Goal: Obtain resource: Download file/media

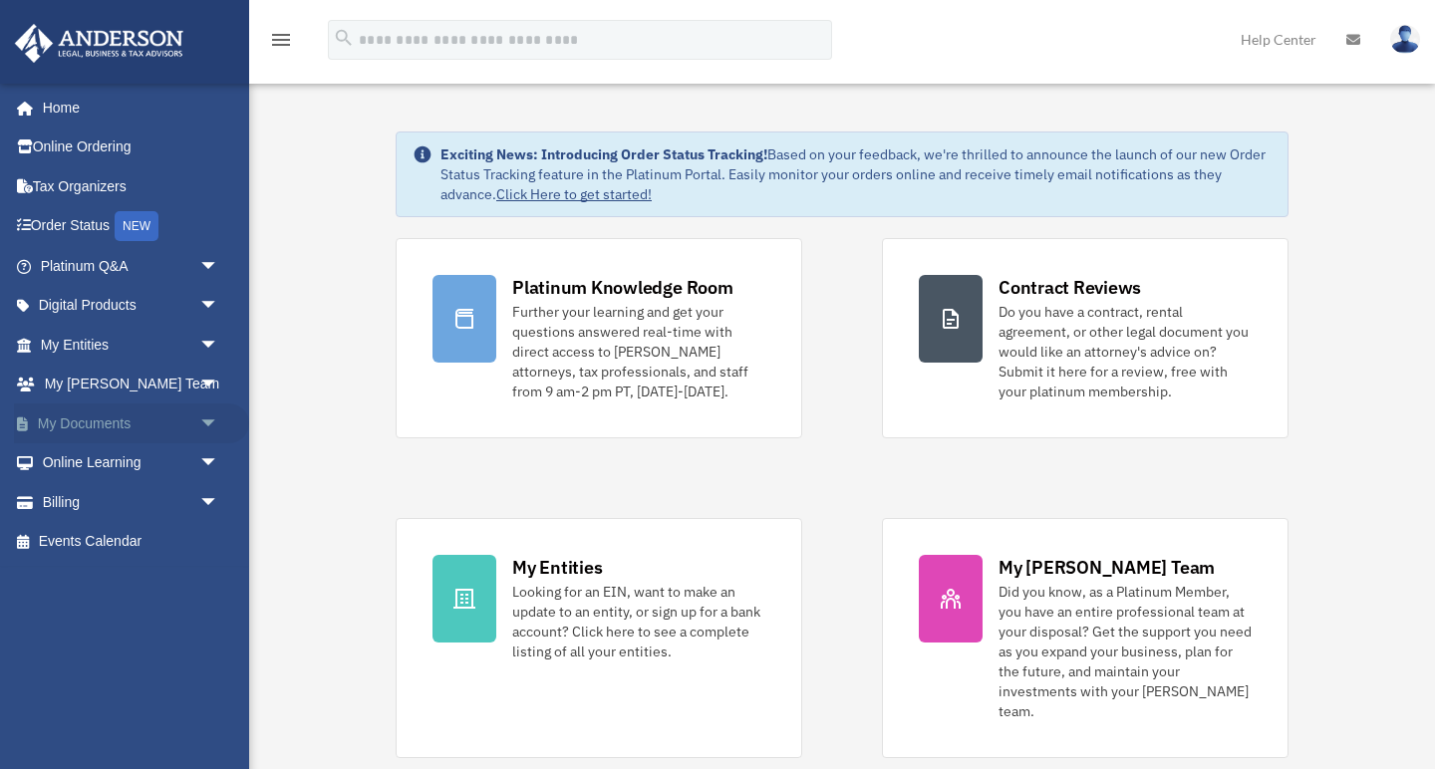
click at [123, 418] on link "My Documents arrow_drop_down" at bounding box center [131, 424] width 235 height 40
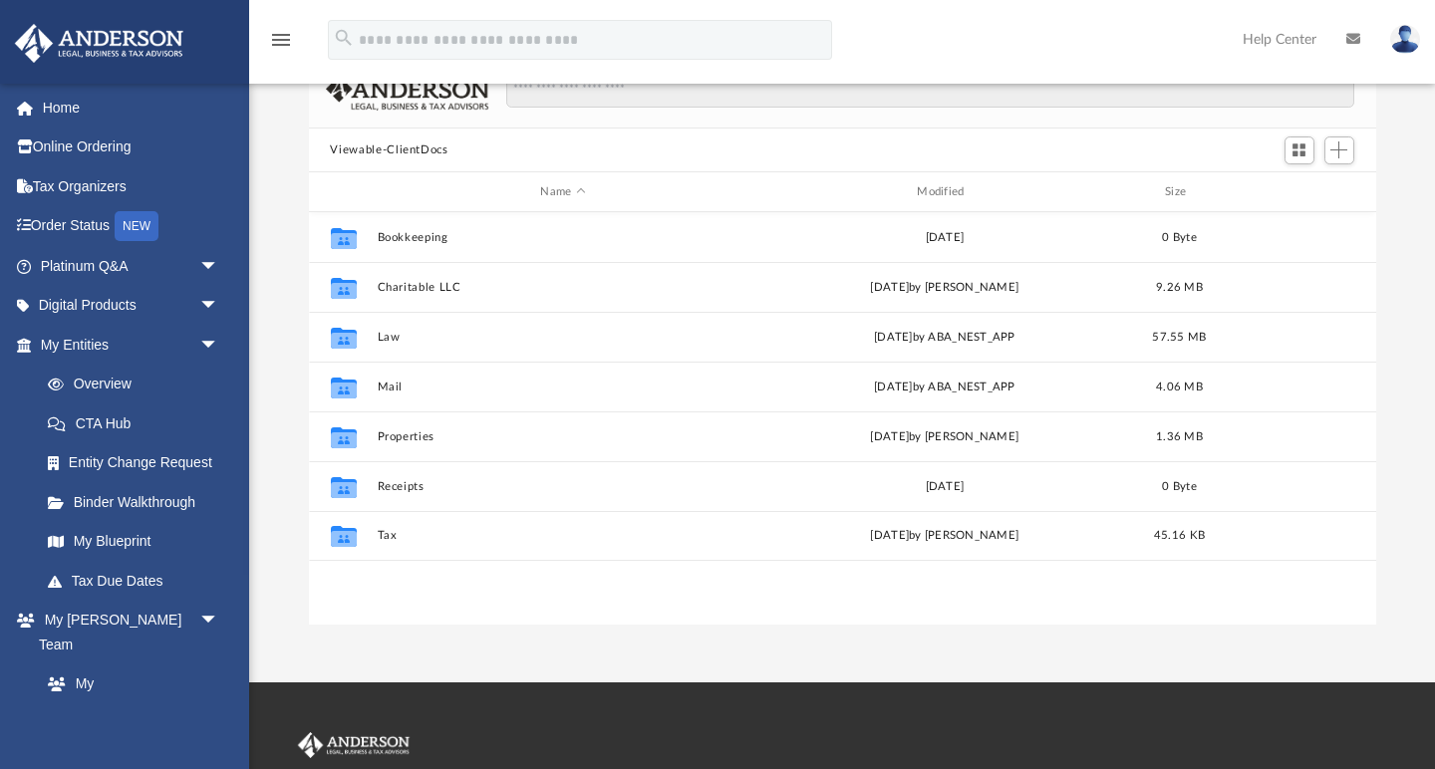
scroll to position [134, 0]
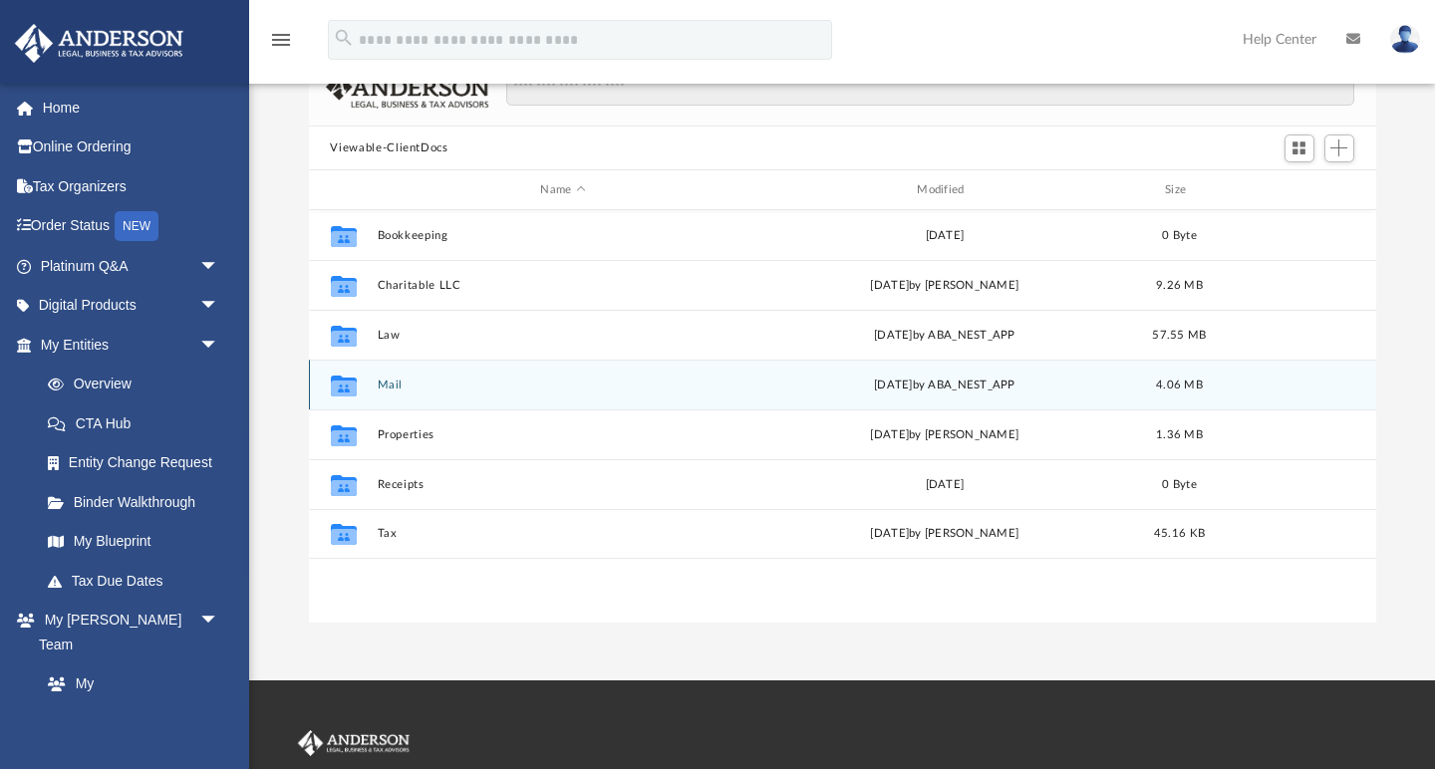
click at [395, 385] on button "Mail" at bounding box center [563, 385] width 373 height 13
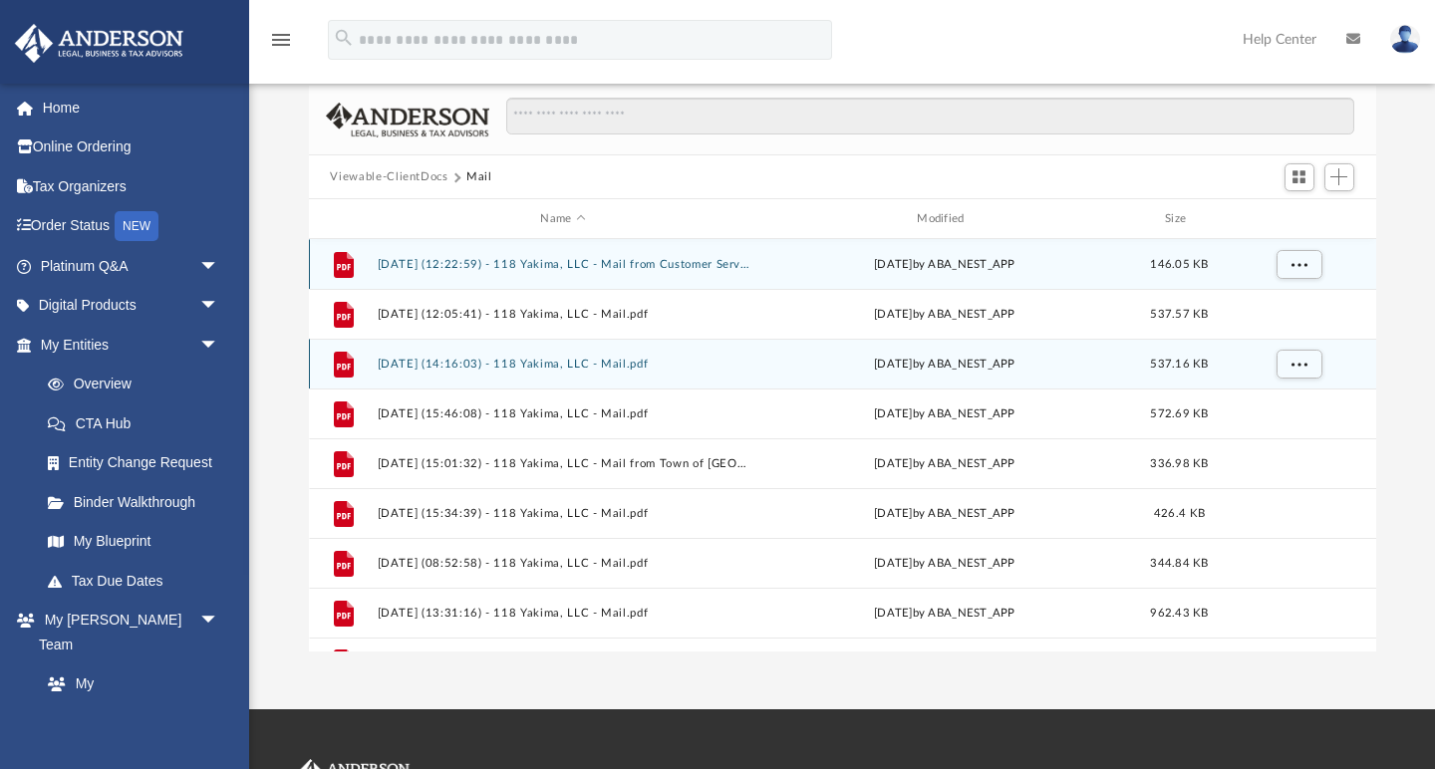
scroll to position [0, 0]
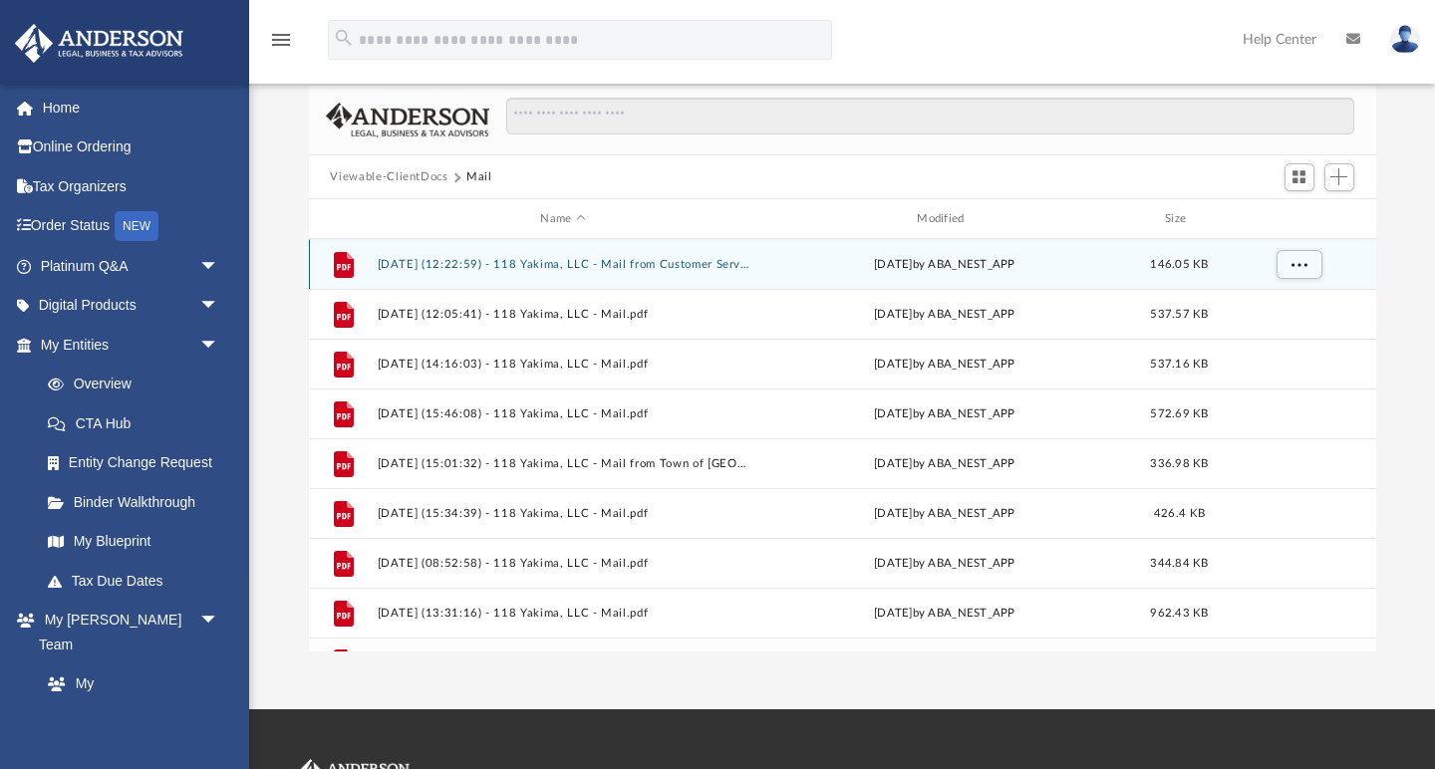
click at [505, 264] on button "[DATE] (12:22:59) - 118 Yakima, LLC - Mail from Customer Service.pdf" at bounding box center [563, 264] width 373 height 13
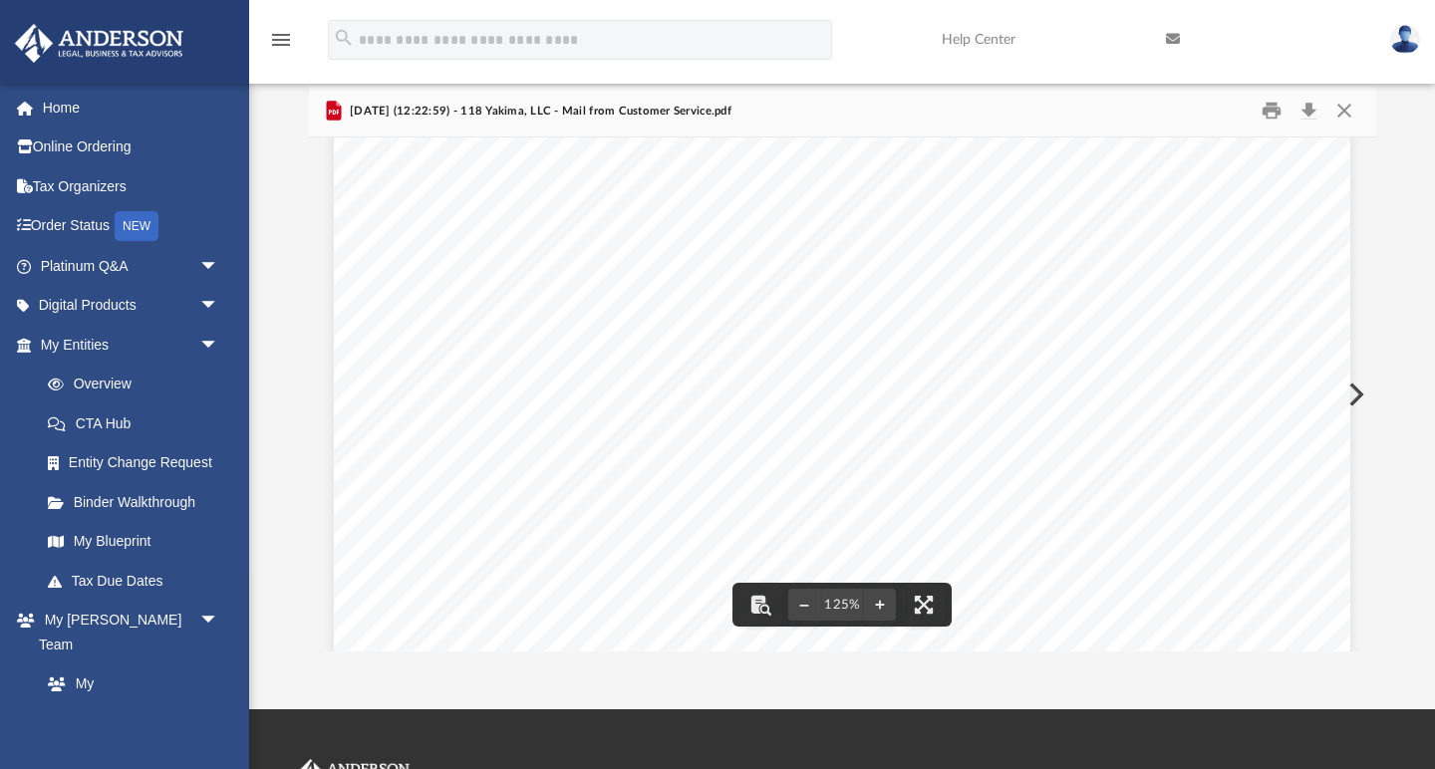
scroll to position [550, 0]
click at [1352, 397] on button "Preview" at bounding box center [1354, 395] width 44 height 56
click at [1351, 393] on button "Preview" at bounding box center [1354, 395] width 44 height 56
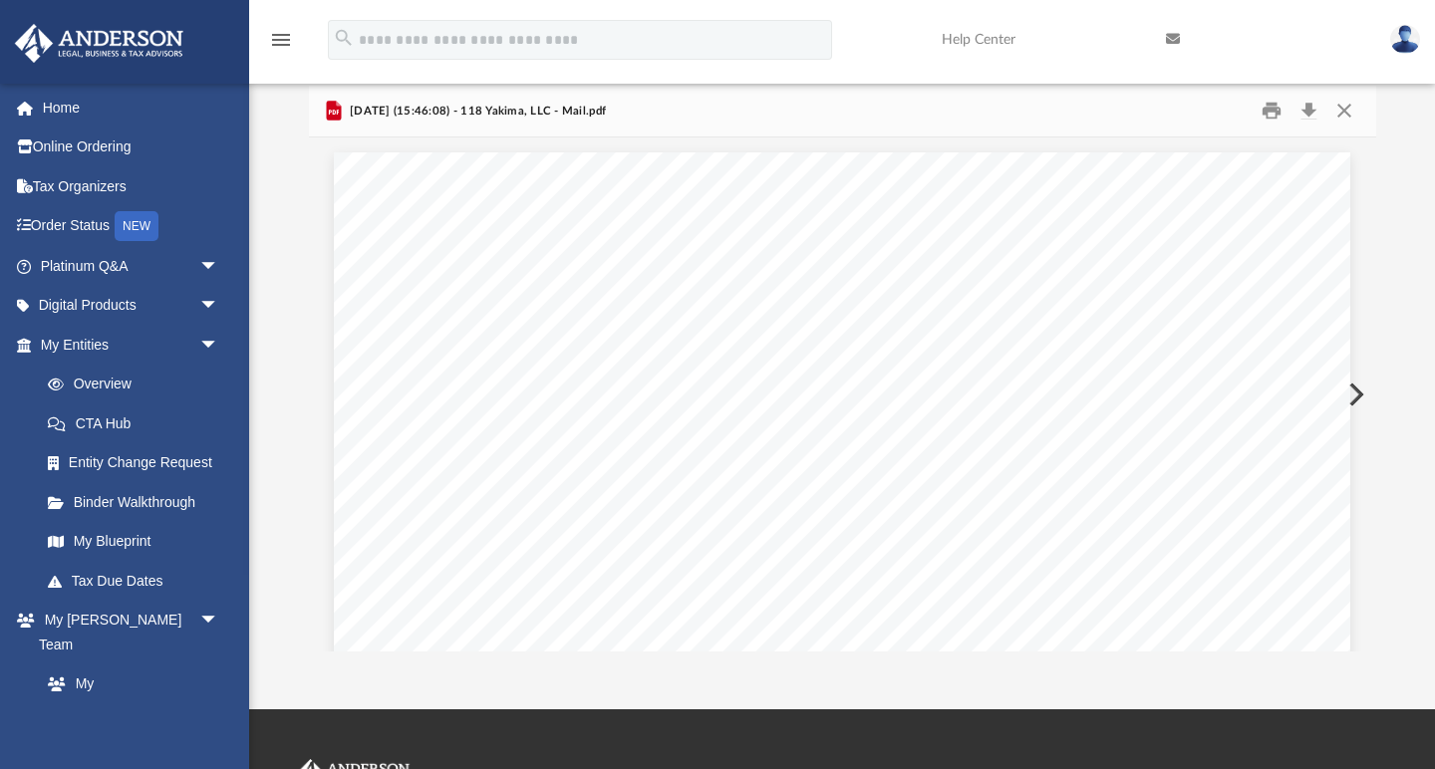
click at [1351, 393] on button "Preview" at bounding box center [1354, 395] width 44 height 56
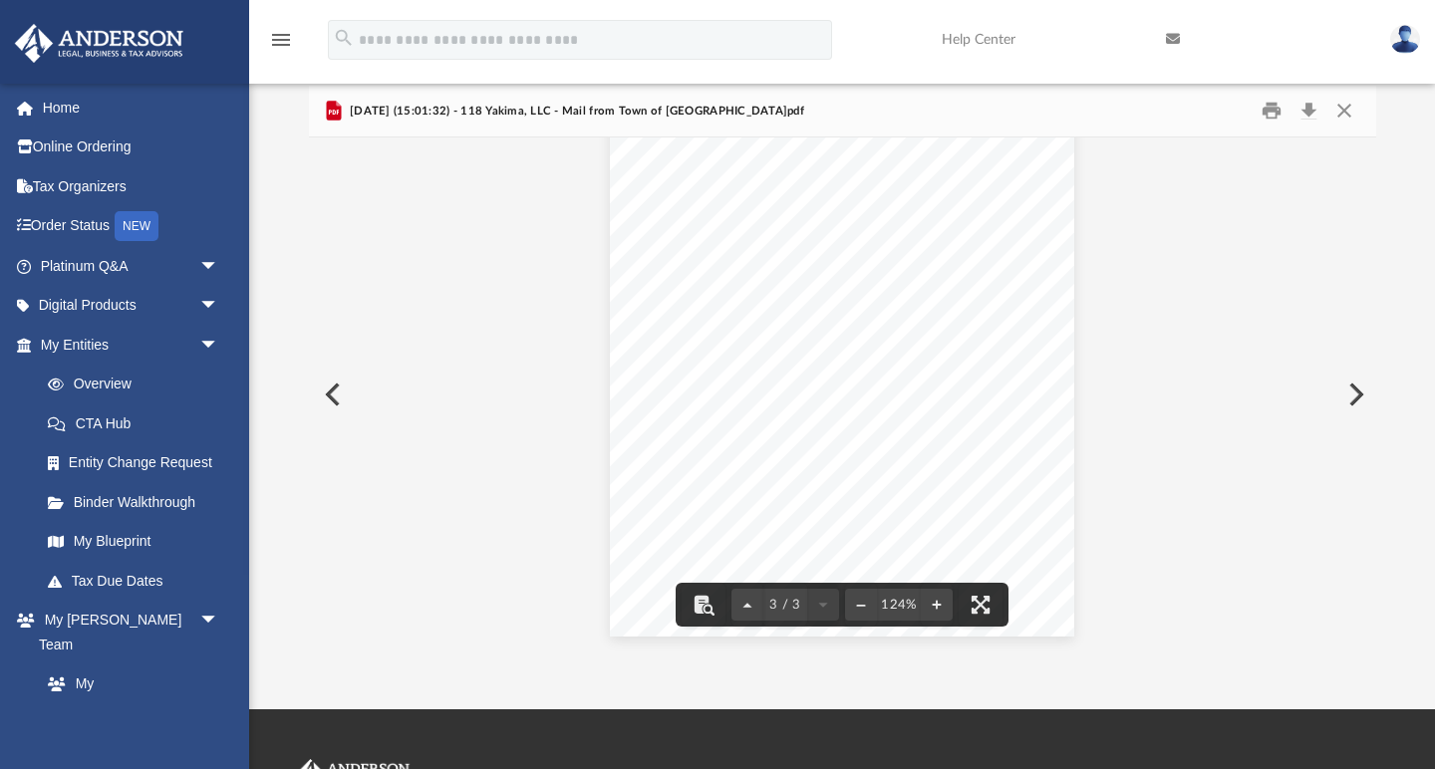
scroll to position [2998, 0]
click at [1360, 396] on button "Preview" at bounding box center [1354, 395] width 44 height 56
click at [1356, 401] on button "Preview" at bounding box center [1354, 395] width 44 height 56
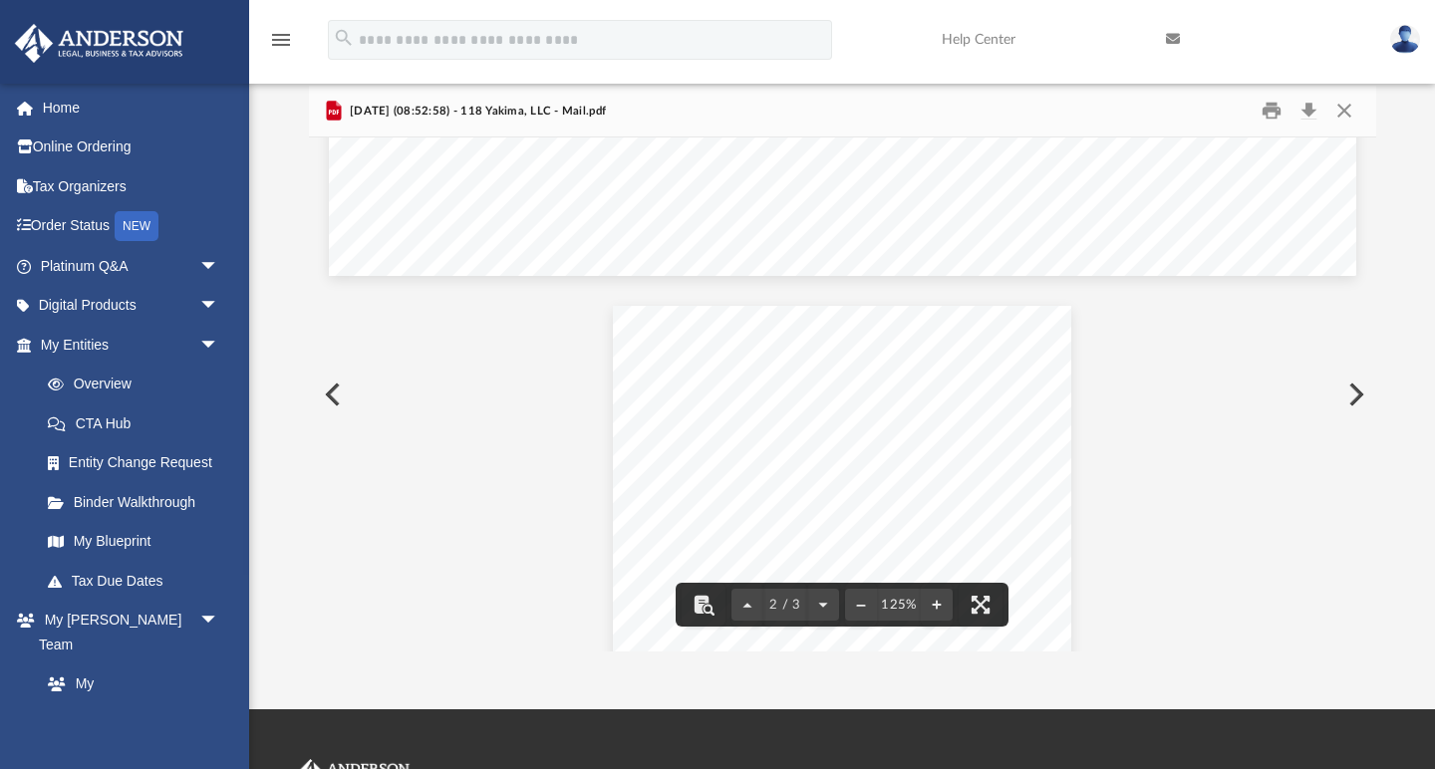
scroll to position [1194, 0]
click at [1309, 109] on button "Download" at bounding box center [1310, 111] width 36 height 31
click at [1350, 404] on button "Preview" at bounding box center [1354, 395] width 44 height 56
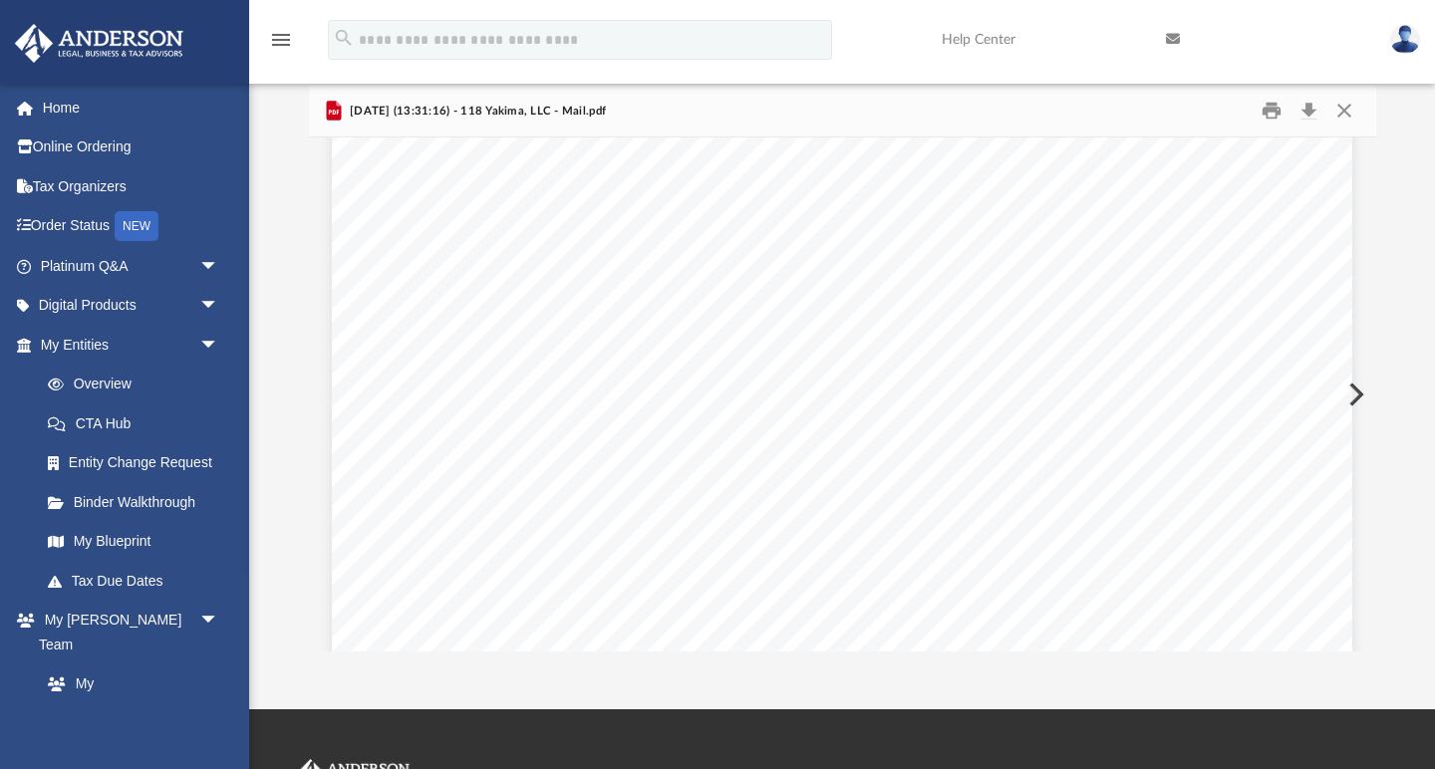
scroll to position [24, 0]
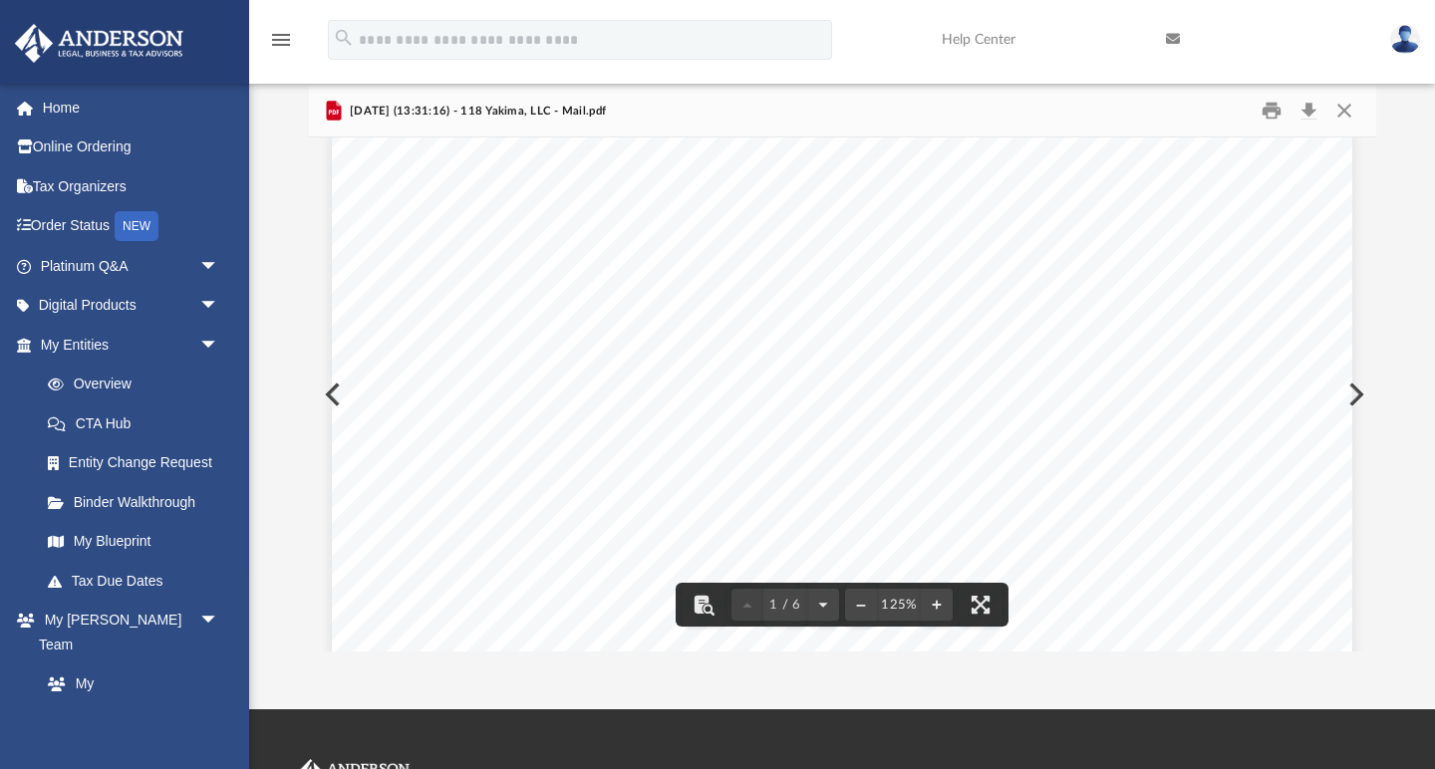
click at [1354, 389] on button "Preview" at bounding box center [1354, 395] width 44 height 56
click at [1306, 108] on button "Download" at bounding box center [1310, 111] width 36 height 31
click at [1346, 108] on button "Close" at bounding box center [1344, 111] width 36 height 31
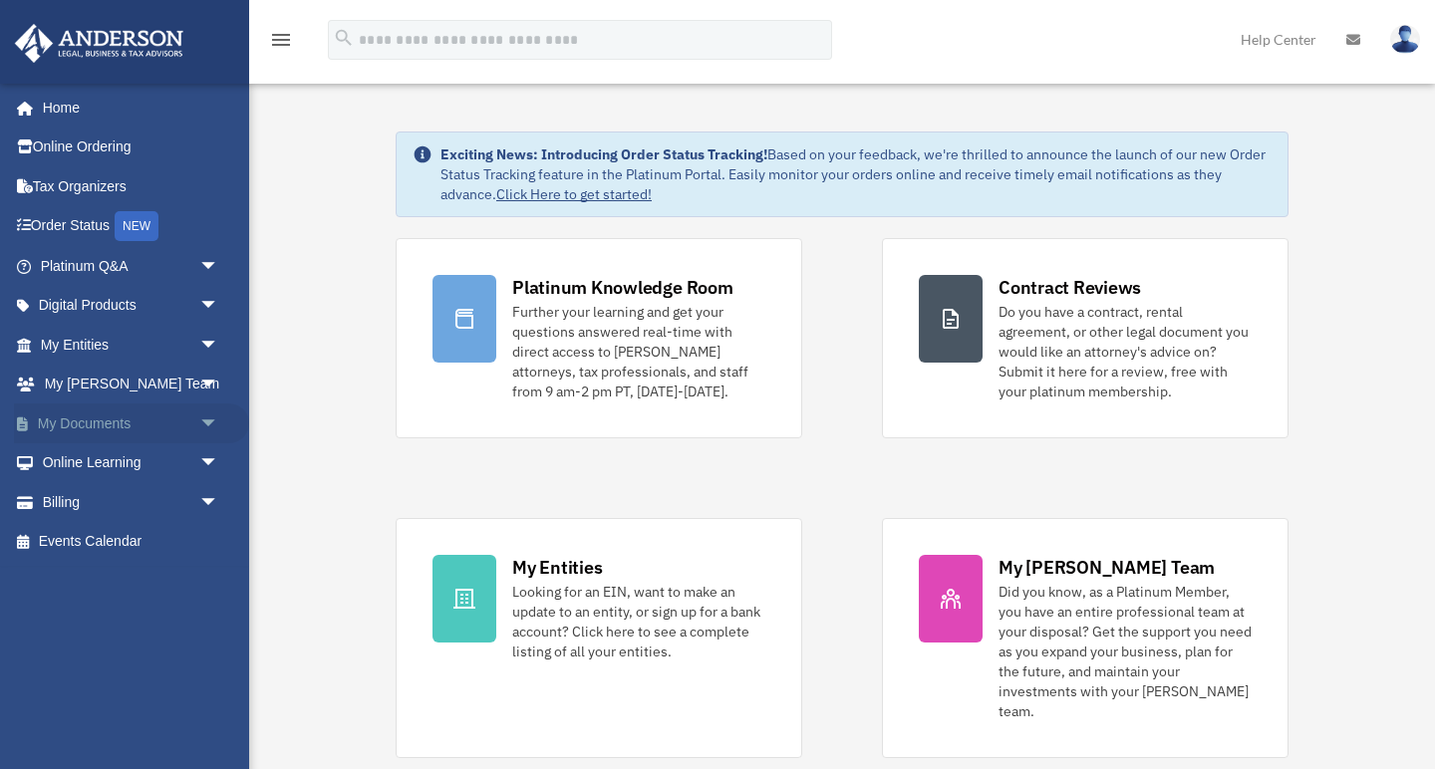
click at [128, 425] on link "My Documents arrow_drop_down" at bounding box center [131, 424] width 235 height 40
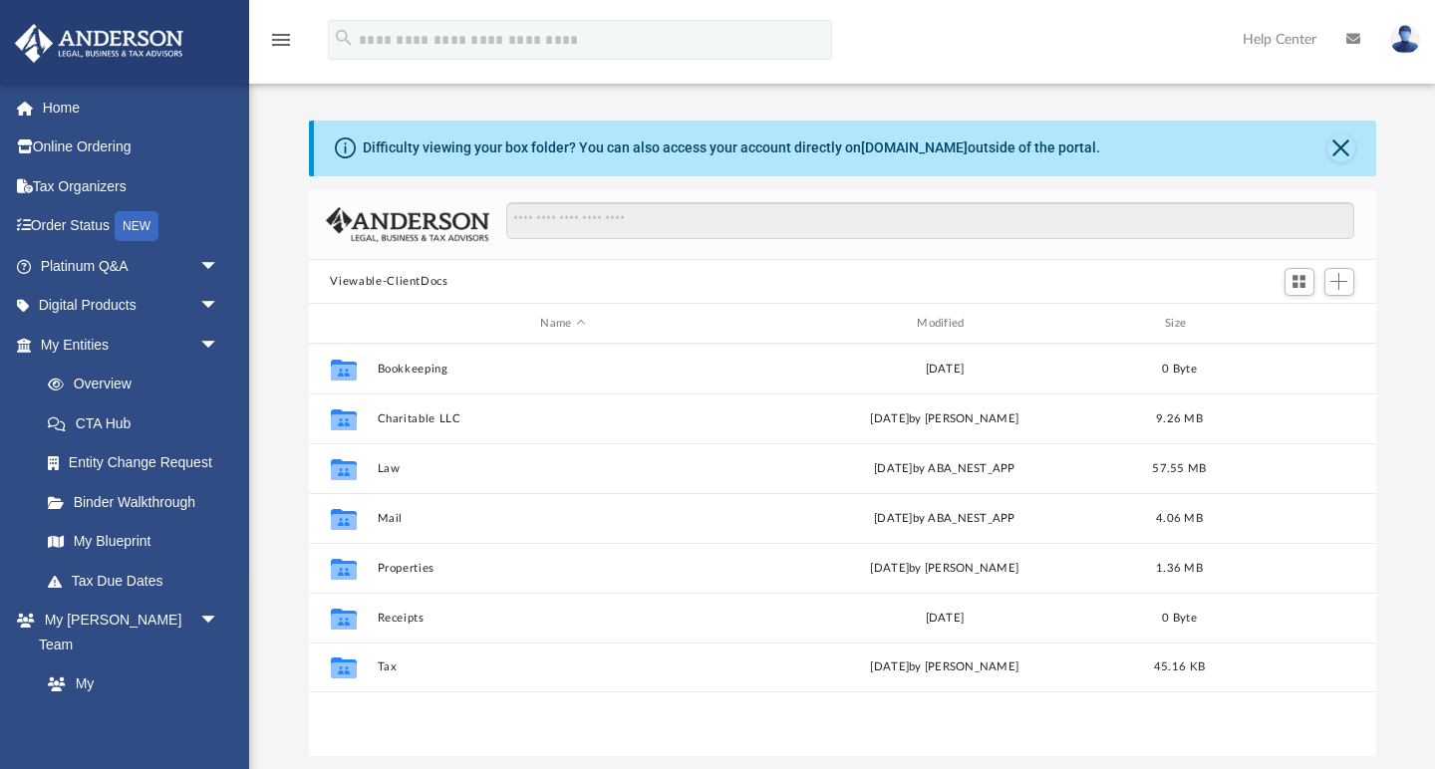
scroll to position [453, 1067]
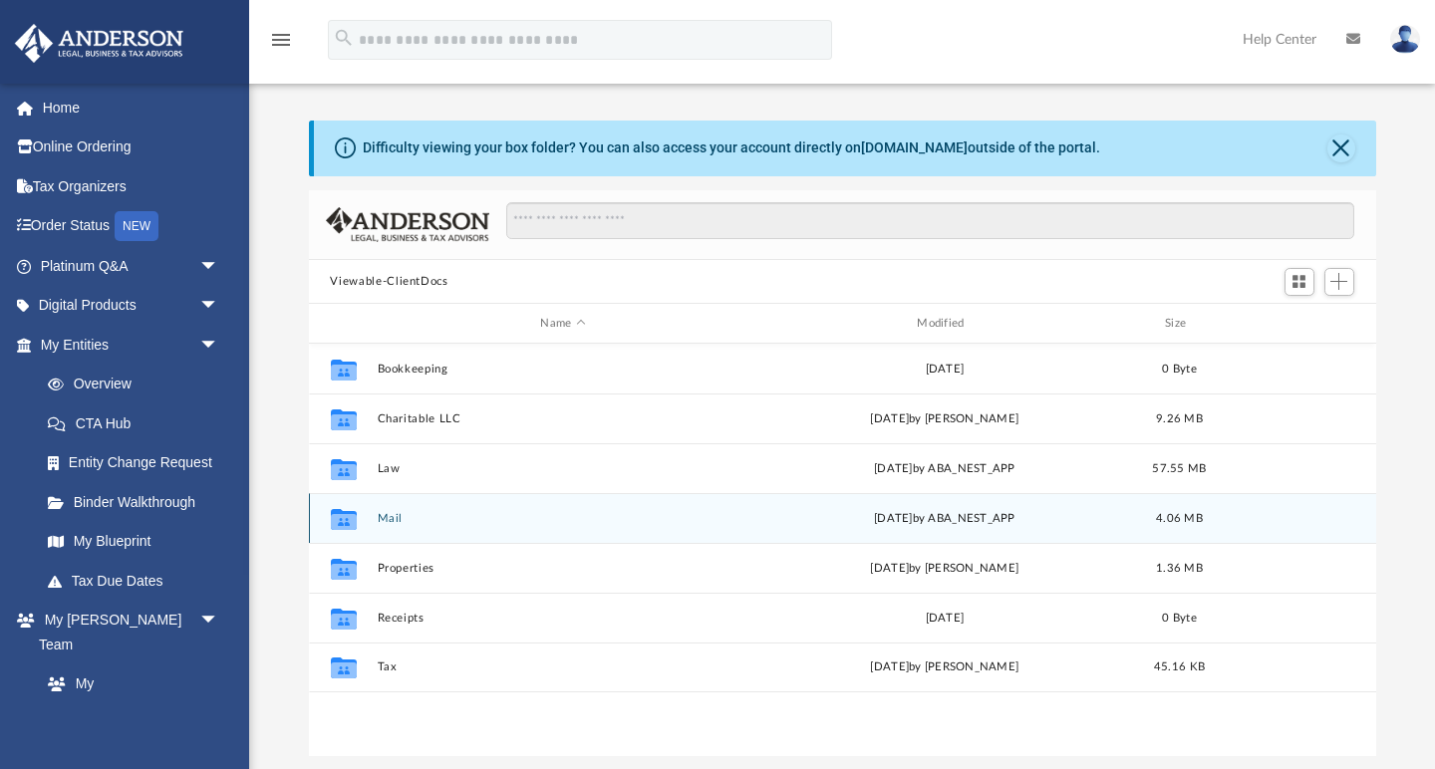
click at [391, 516] on button "Mail" at bounding box center [563, 518] width 373 height 13
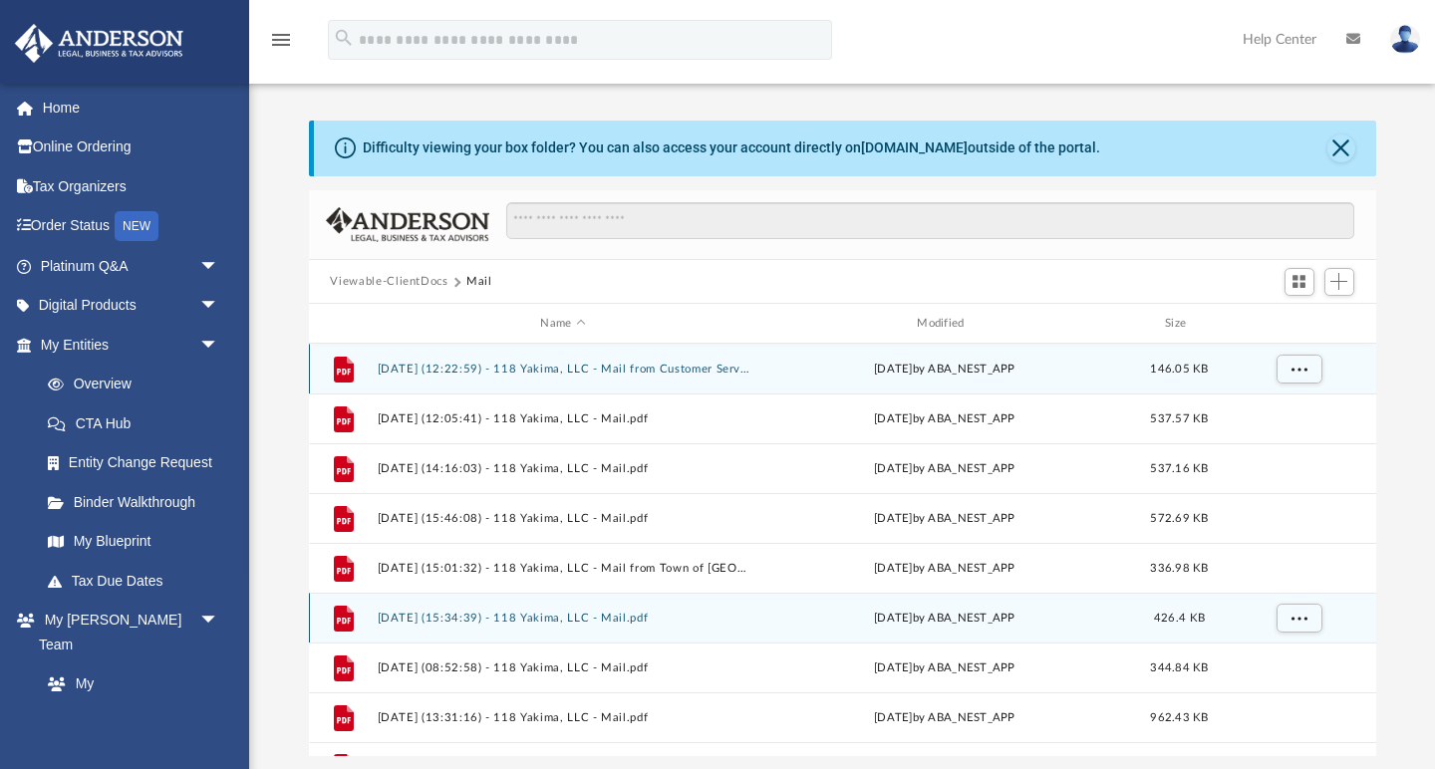
scroll to position [0, 0]
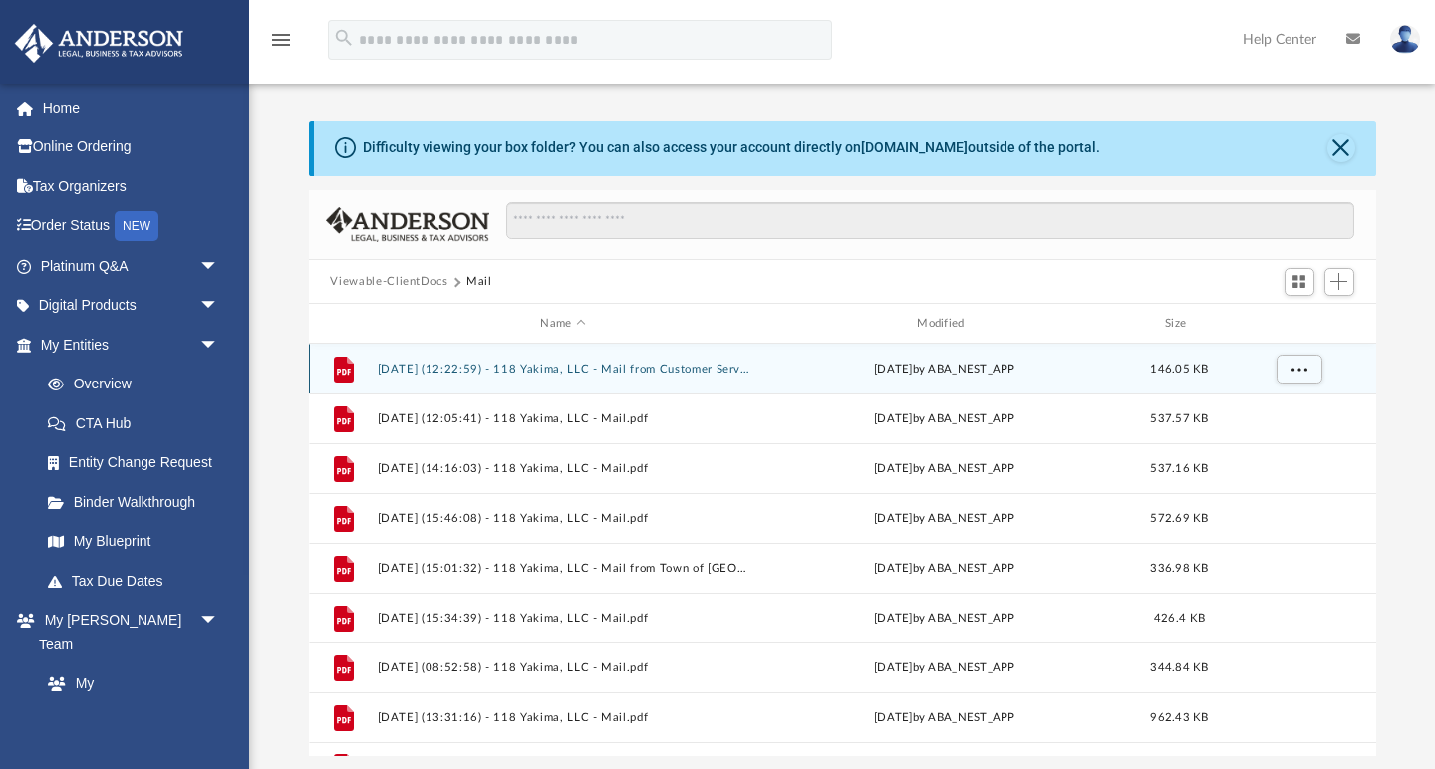
click at [598, 370] on button "2025.08.11 (12:22:59) - 118 Yakima, LLC - Mail from Customer Service.pdf" at bounding box center [563, 369] width 373 height 13
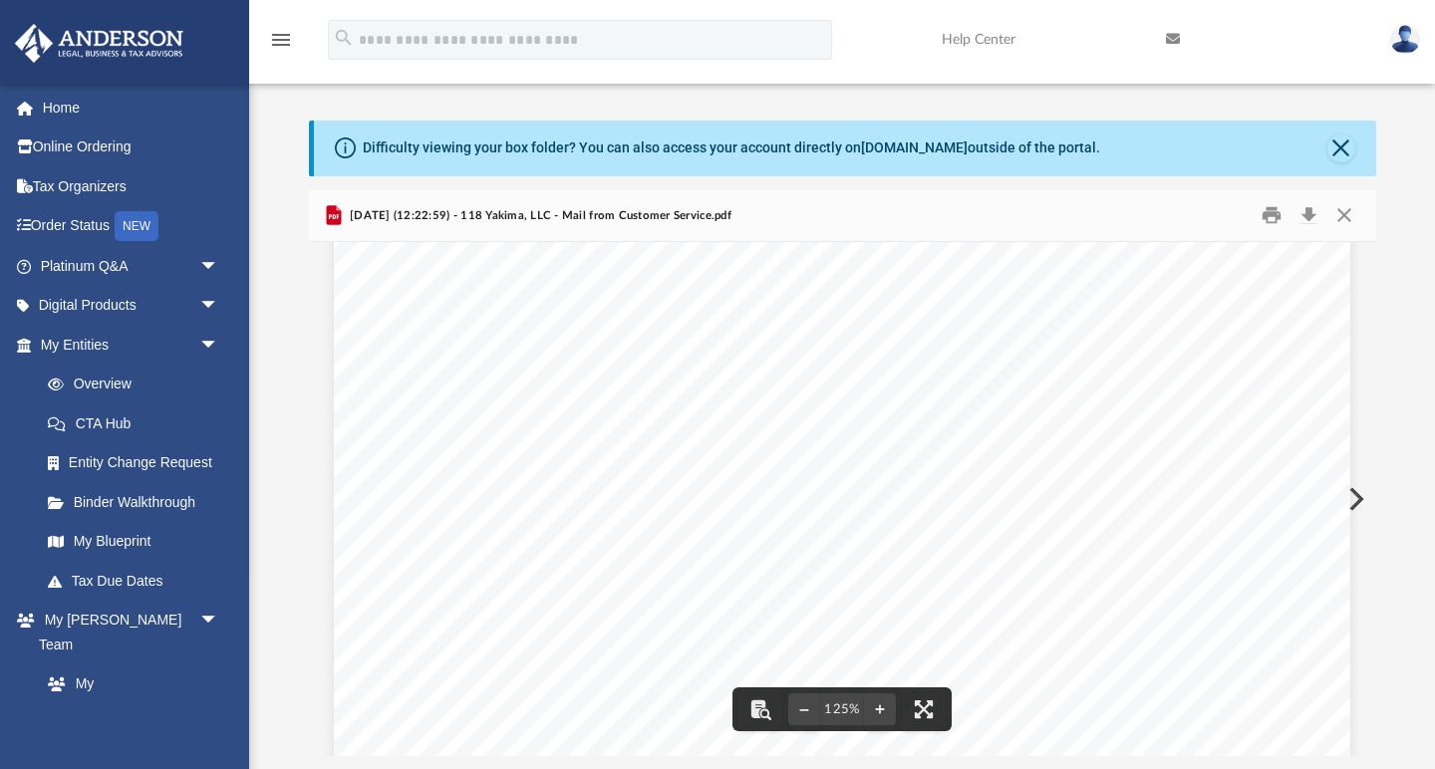
scroll to position [435, 0]
click at [1316, 218] on button "Download" at bounding box center [1310, 215] width 36 height 31
